Goal: Task Accomplishment & Management: Use online tool/utility

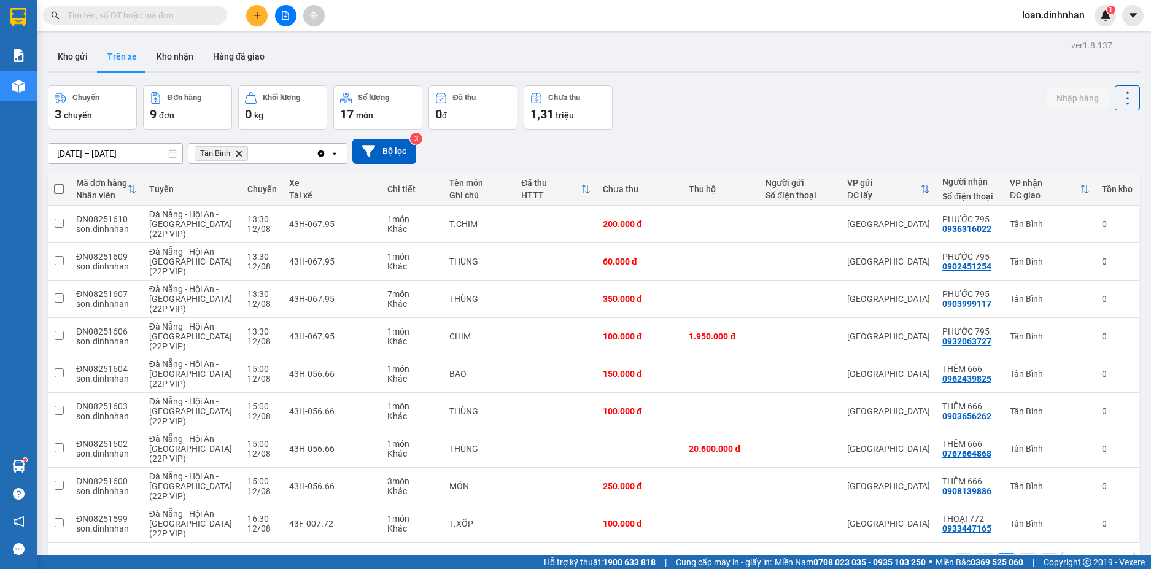
drag, startPoint x: 173, startPoint y: 1, endPoint x: 182, endPoint y: 6, distance: 10.7
click at [179, 4] on div "Kết quả tìm kiếm ( 1 ) Bộ lọc Mã ĐH Trạng thái Món hàng Thu hộ Tổng cước Chưa c…" at bounding box center [575, 15] width 1151 height 31
drag, startPoint x: 182, startPoint y: 6, endPoint x: 188, endPoint y: 14, distance: 10.6
click at [188, 14] on div "Kết quả tìm kiếm ( 1 ) Bộ lọc Mã ĐH Trạng thái Món hàng Thu hộ Tổng cước Chưa c…" at bounding box center [119, 15] width 239 height 21
click at [188, 10] on input "text" at bounding box center [140, 16] width 145 height 14
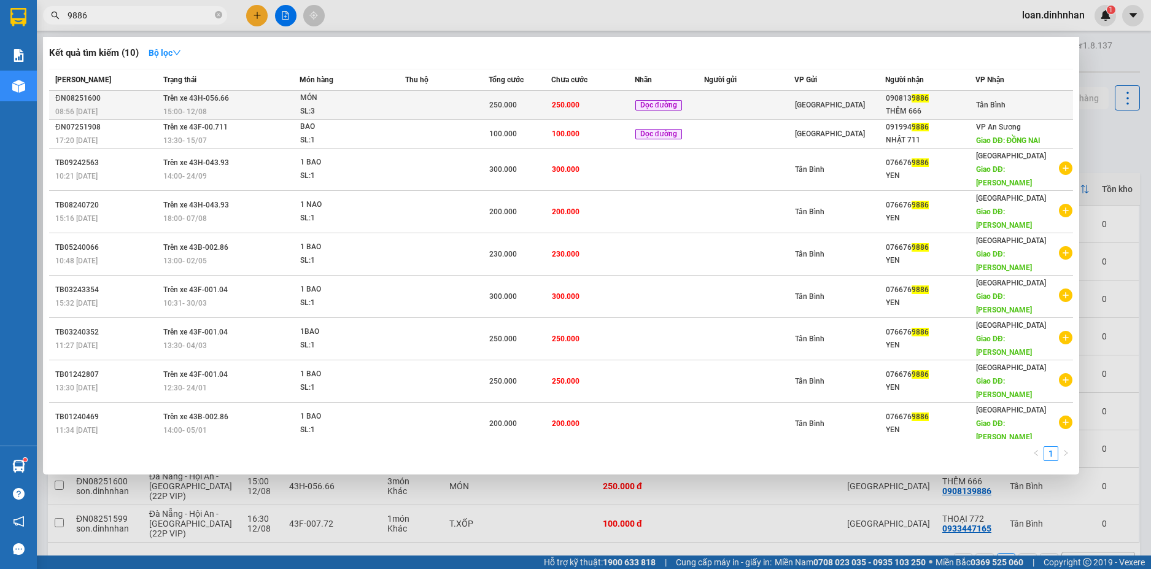
type input "9886"
drag, startPoint x: 659, startPoint y: 103, endPoint x: 688, endPoint y: 105, distance: 28.3
click at [684, 105] on span "Dọc đường" at bounding box center [659, 104] width 48 height 13
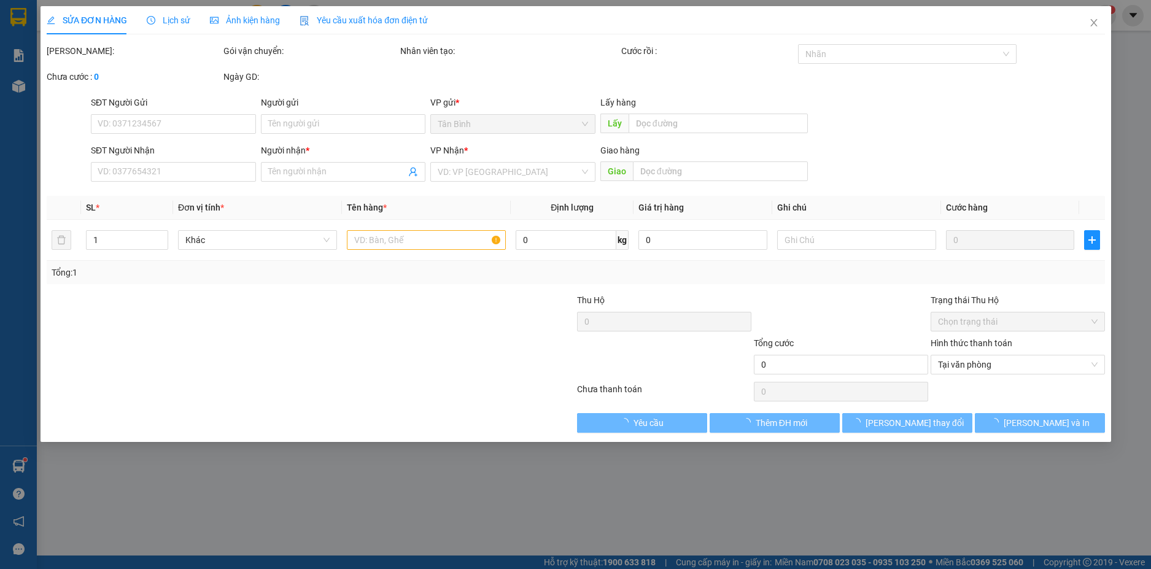
type input "0908139886"
type input "THÊM 666"
type input "250.000"
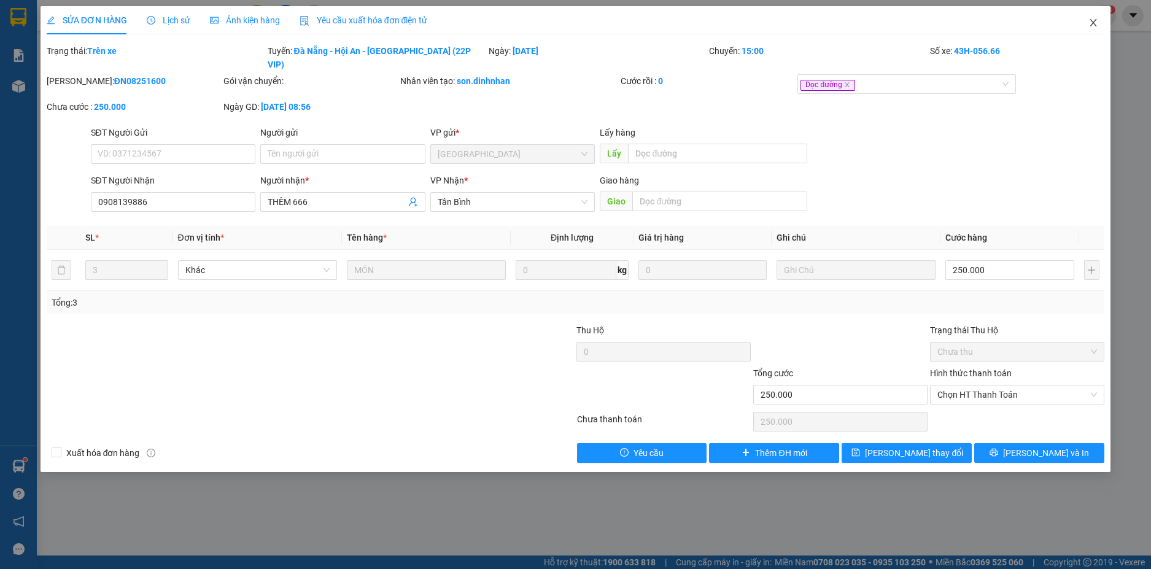
click at [1096, 18] on icon "close" at bounding box center [1093, 23] width 10 height 10
